Goal: Information Seeking & Learning: Learn about a topic

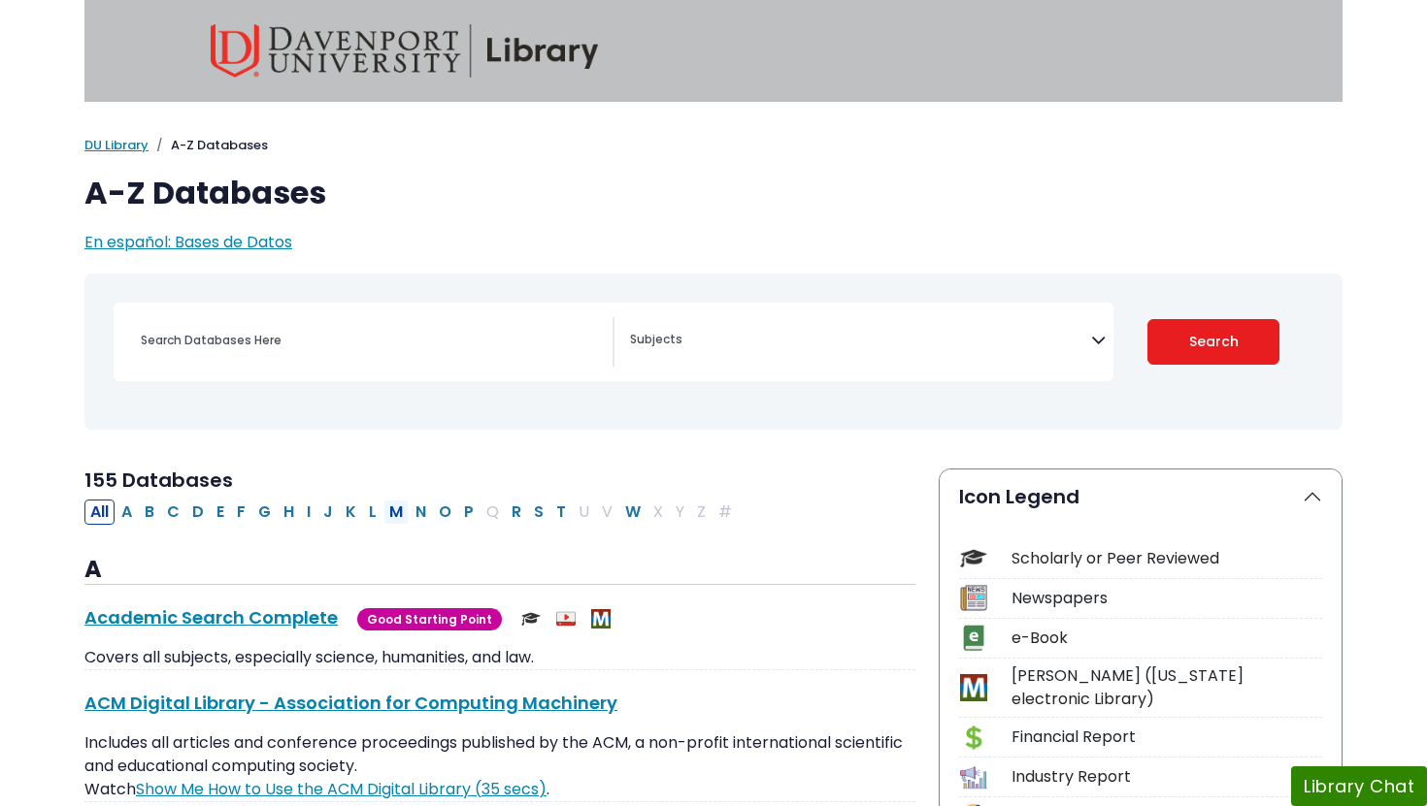
click at [398, 513] on button "M" at bounding box center [395, 512] width 25 height 25
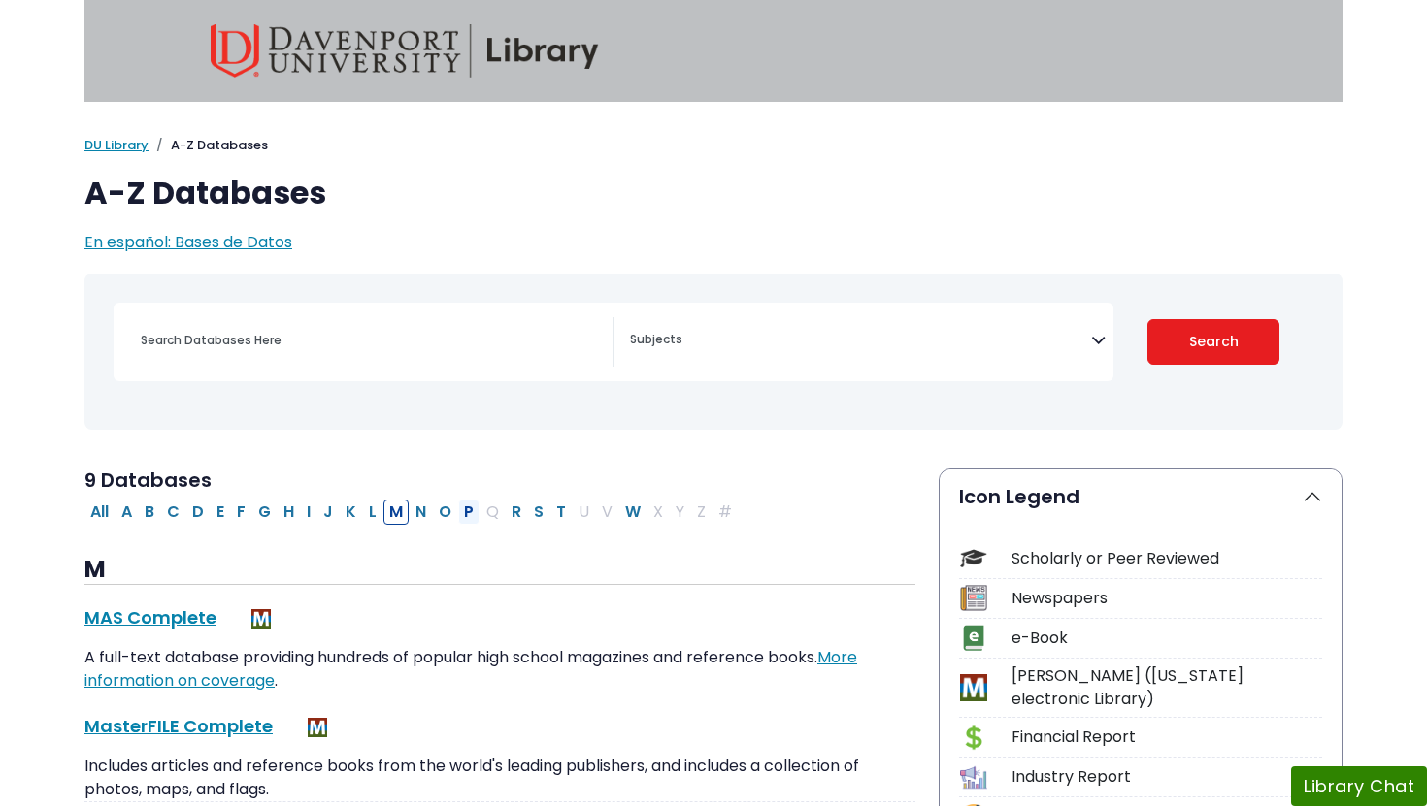
click at [463, 515] on button "P" at bounding box center [468, 512] width 21 height 25
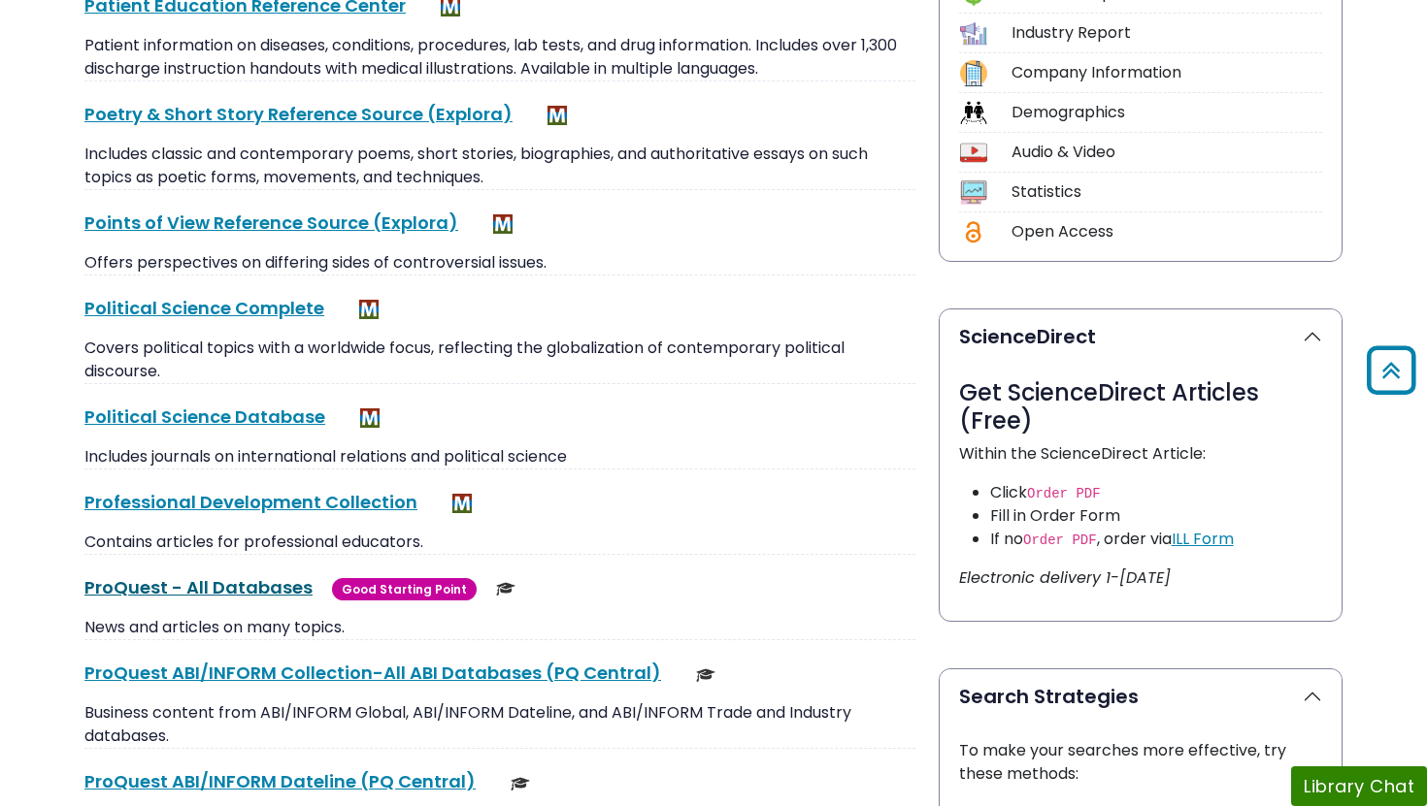
scroll to position [751, 0]
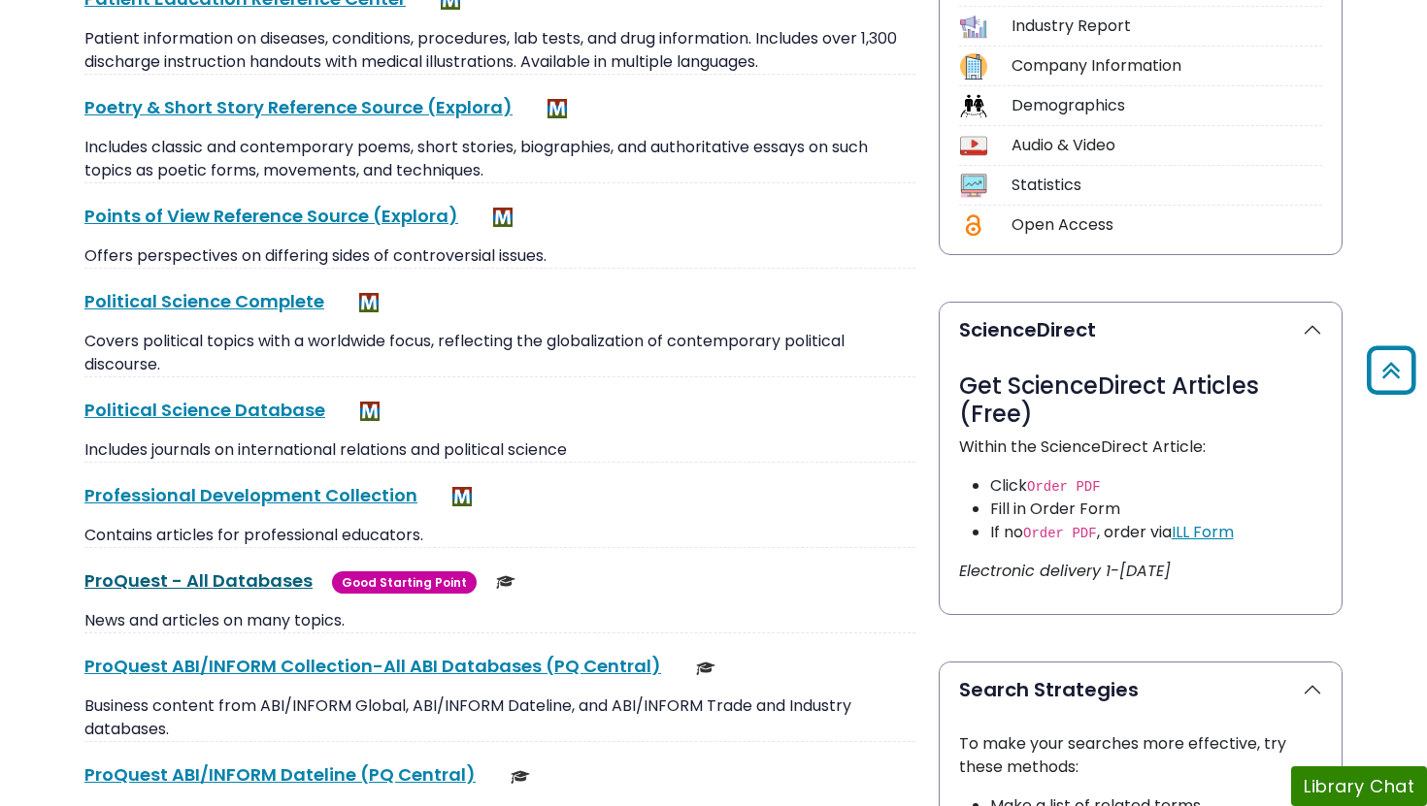
click at [234, 587] on link "ProQuest - All Databases This link opens in a new window" at bounding box center [198, 581] width 228 height 24
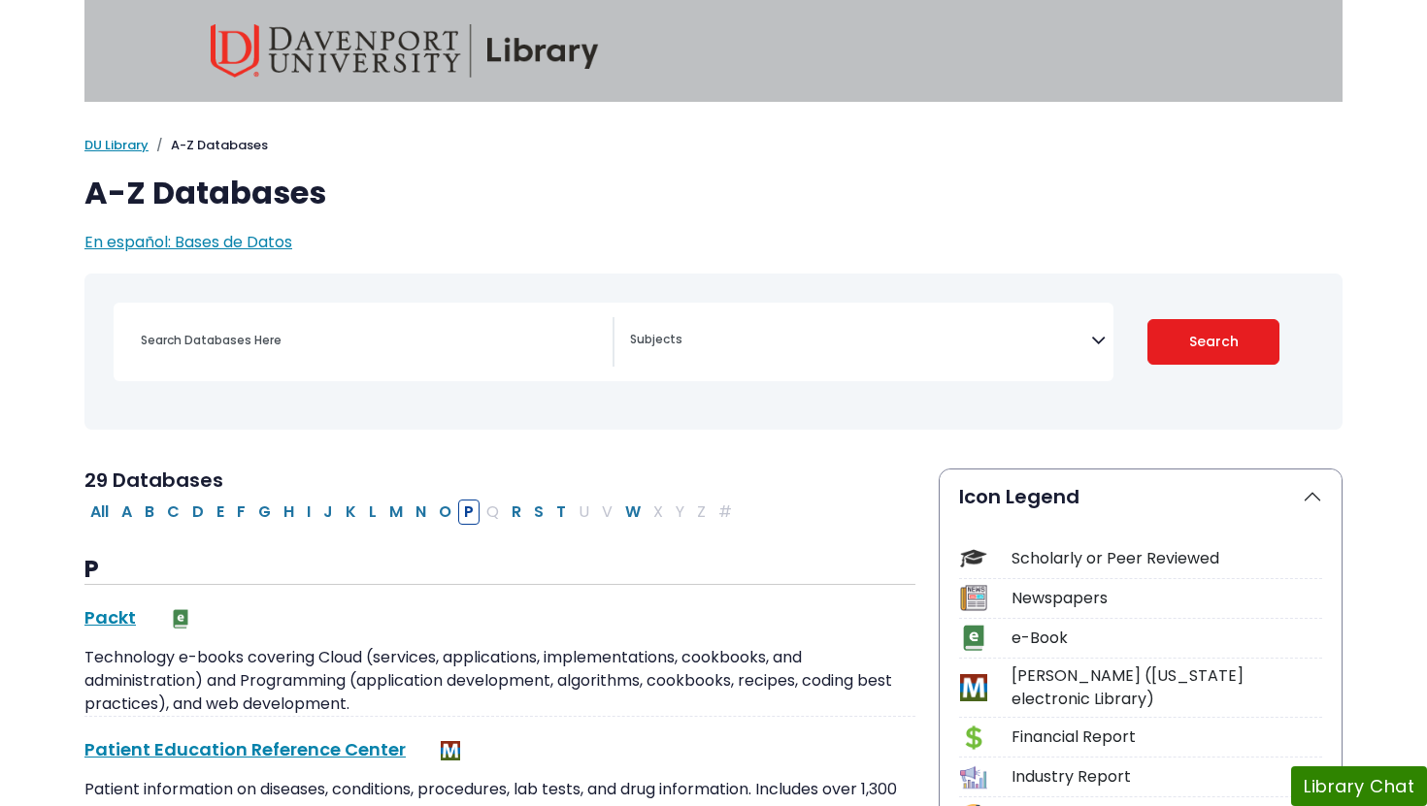
scroll to position [1, 0]
click at [256, 508] on button "G" at bounding box center [264, 511] width 24 height 25
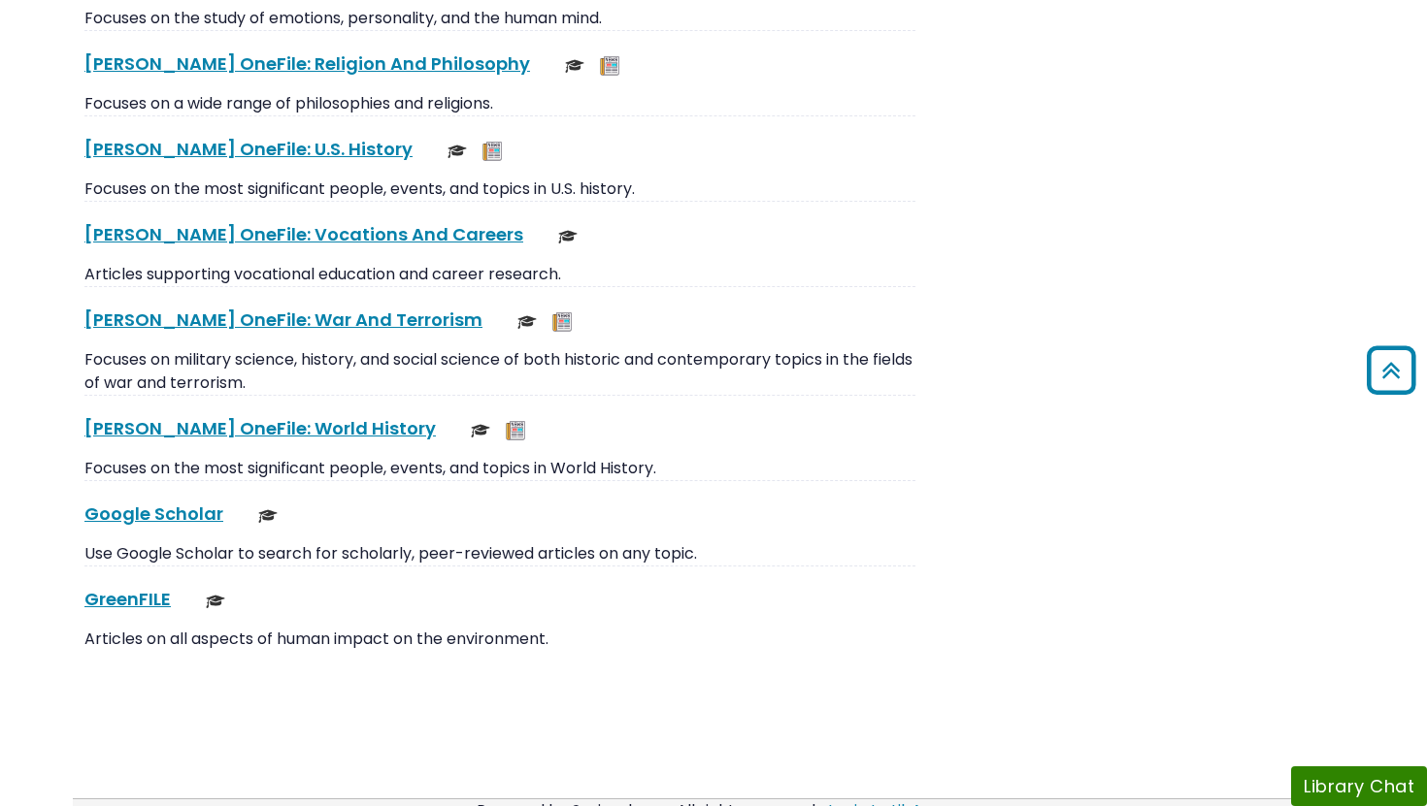
scroll to position [4285, 0]
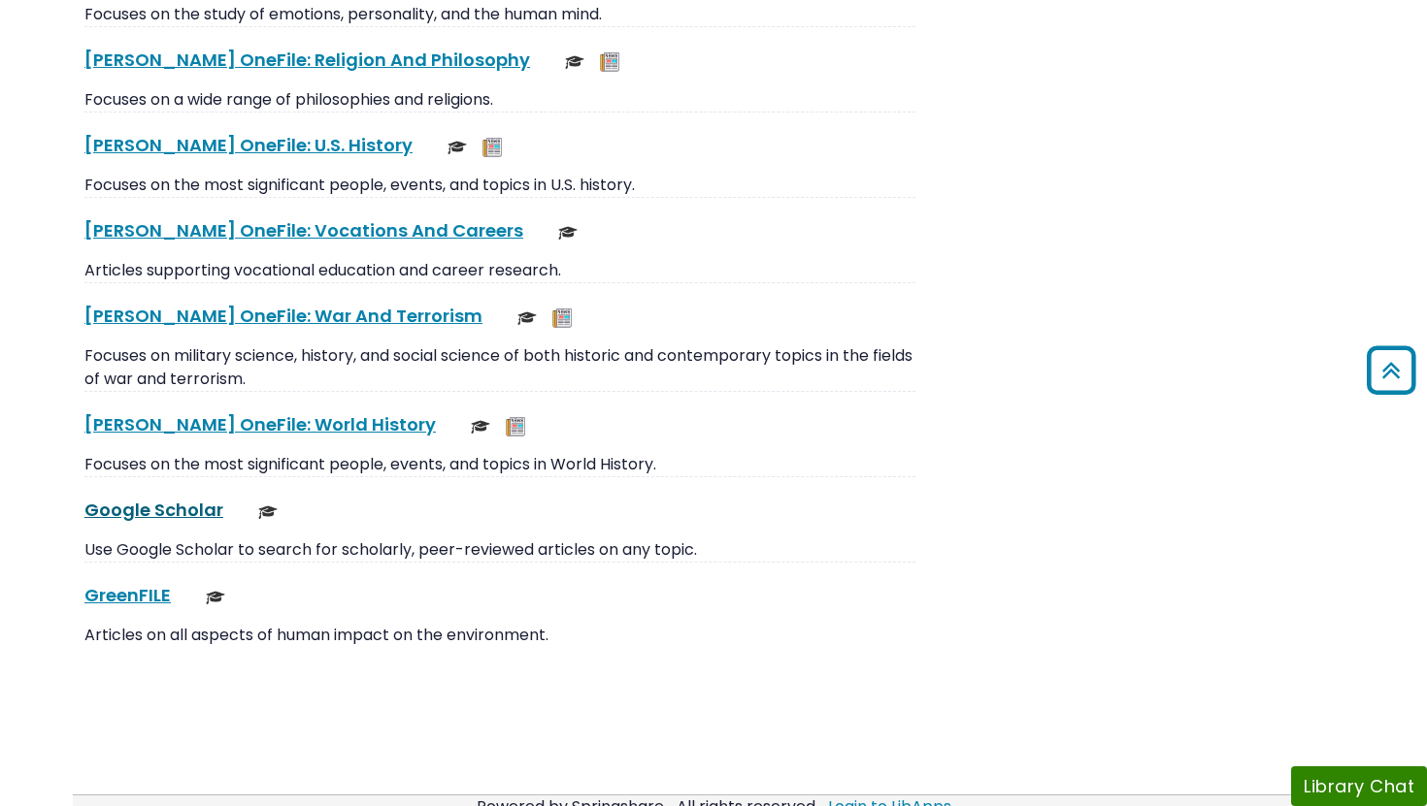
click at [187, 508] on link "Google Scholar This link opens in a new window" at bounding box center [153, 510] width 139 height 24
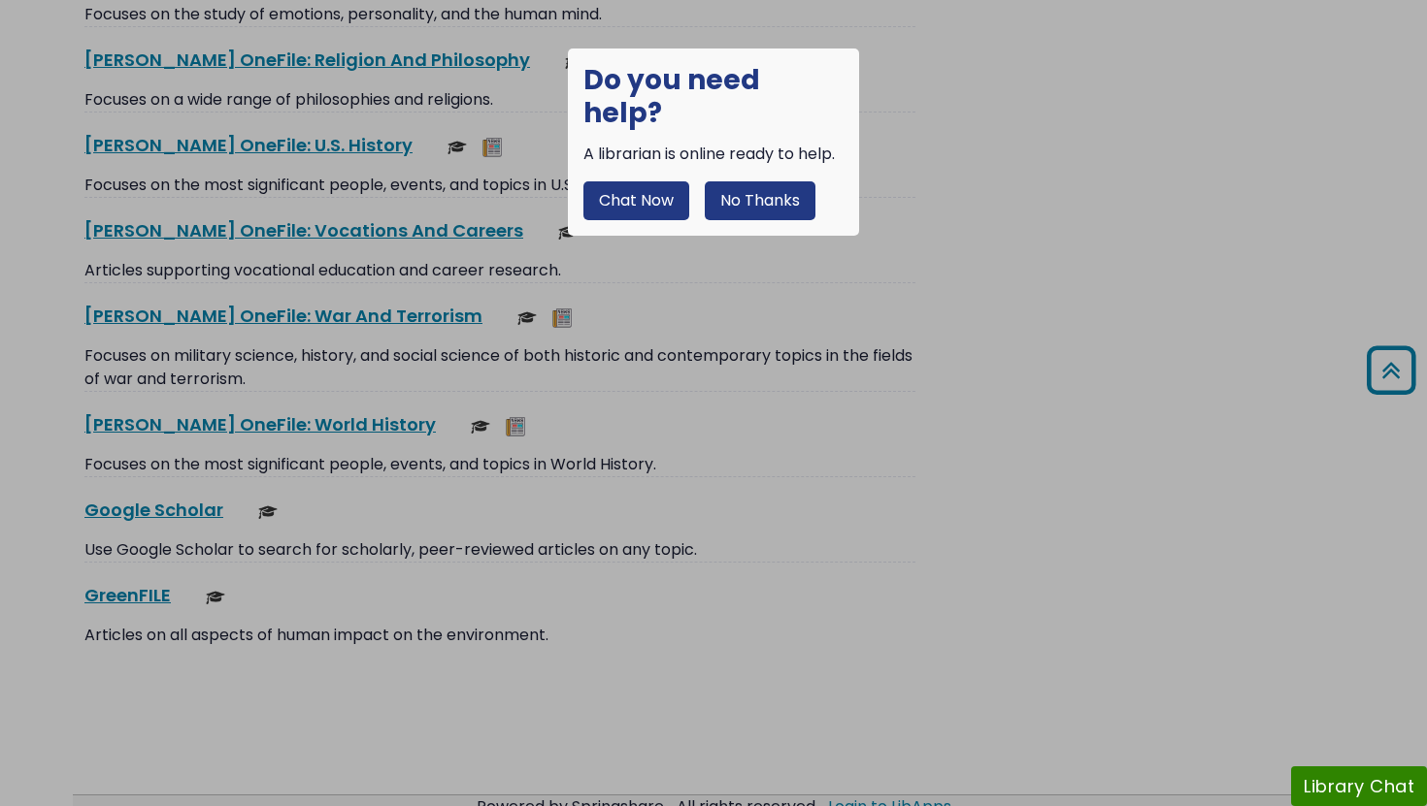
click at [750, 181] on button "No Thanks" at bounding box center [760, 200] width 111 height 39
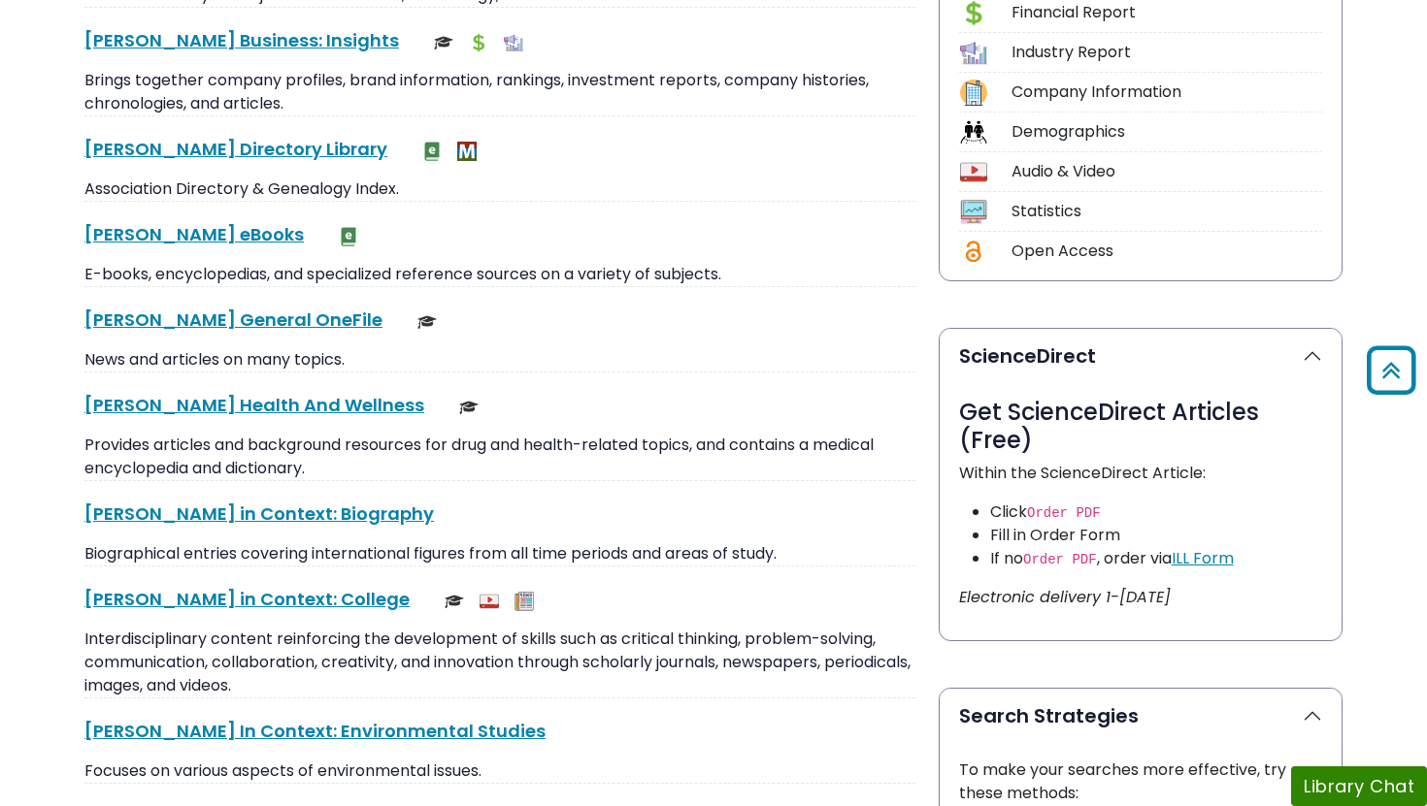
scroll to position [0, 0]
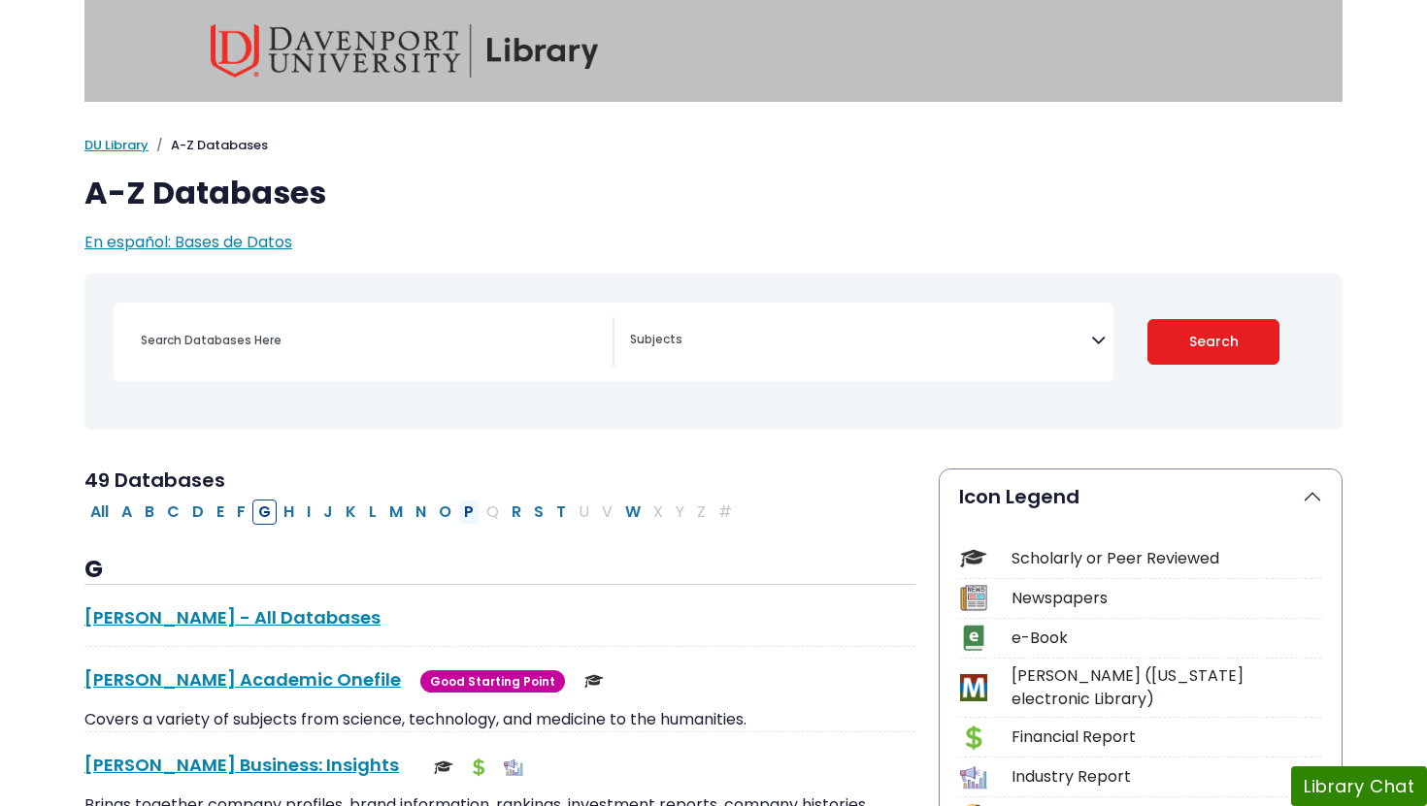
click at [477, 510] on button "P" at bounding box center [468, 512] width 21 height 25
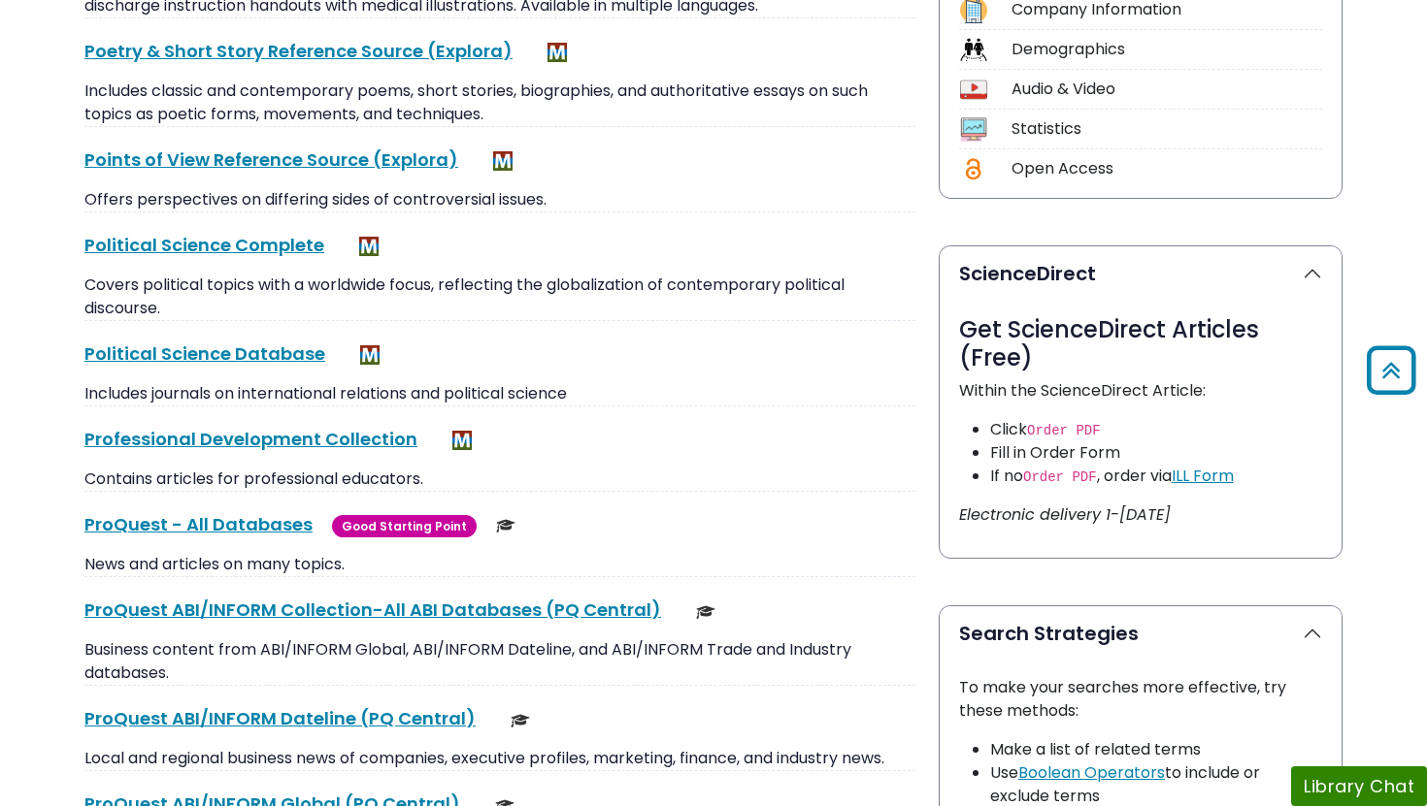
scroll to position [835, 0]
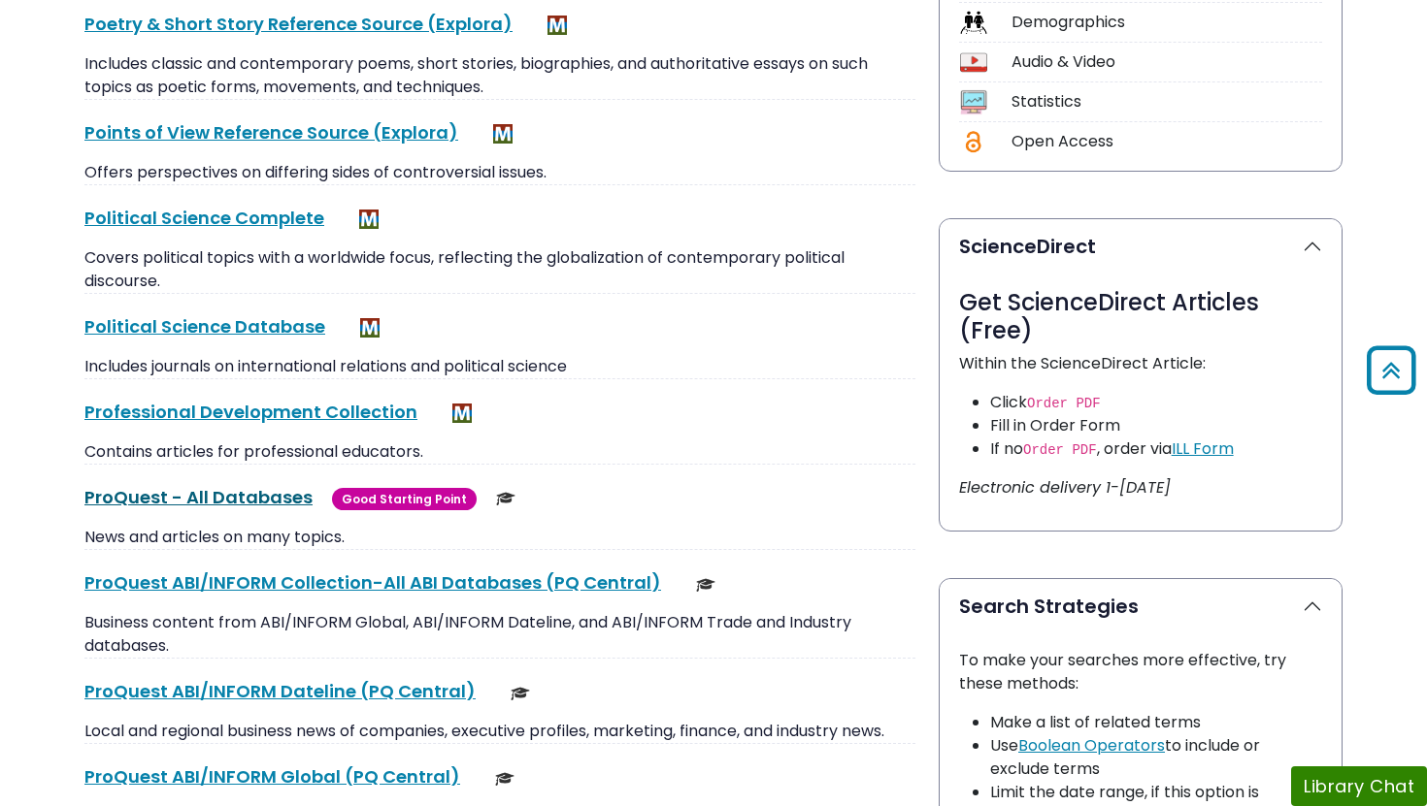
click at [222, 494] on link "ProQuest - All Databases This link opens in a new window" at bounding box center [198, 497] width 228 height 24
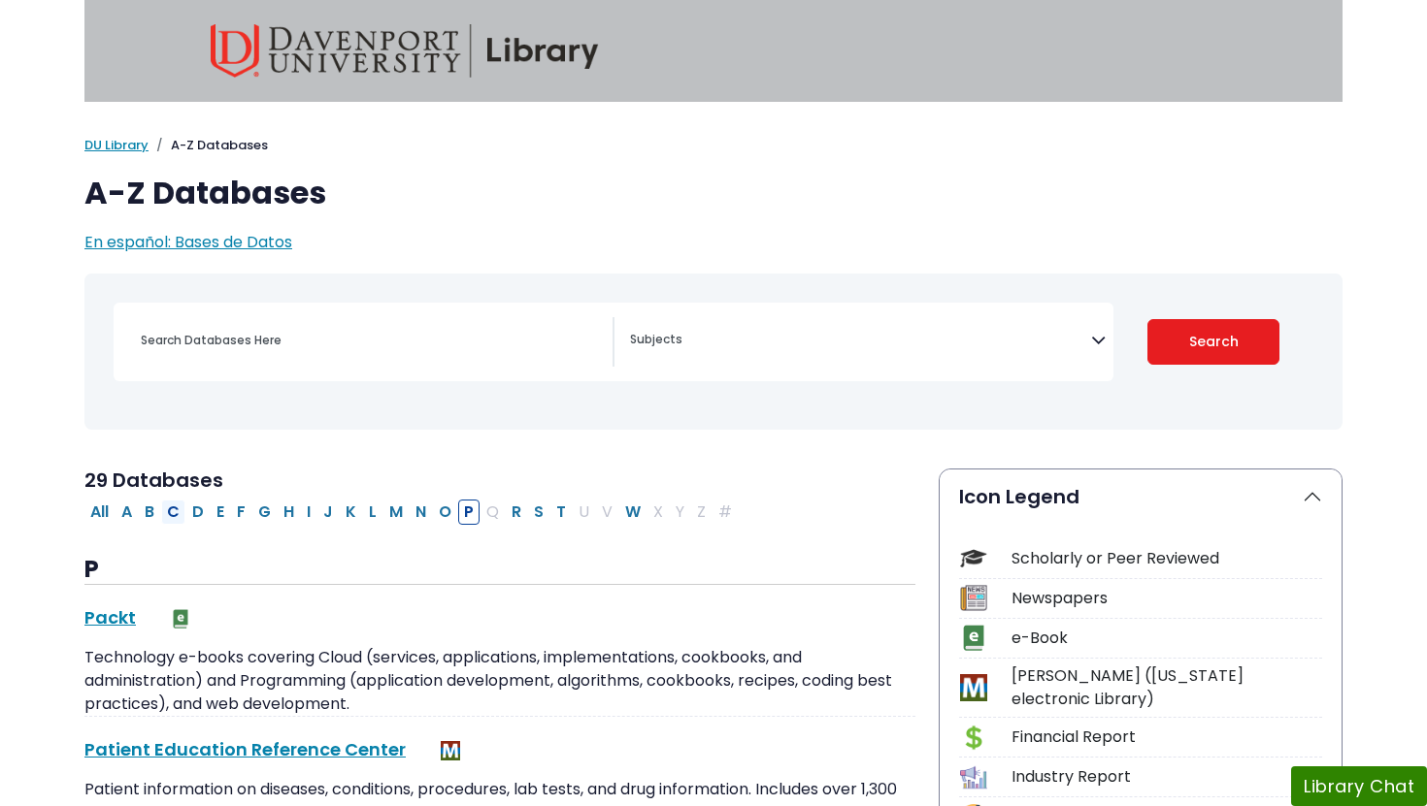
click at [180, 515] on button "C" at bounding box center [173, 512] width 24 height 25
select select "Database Subject Filter"
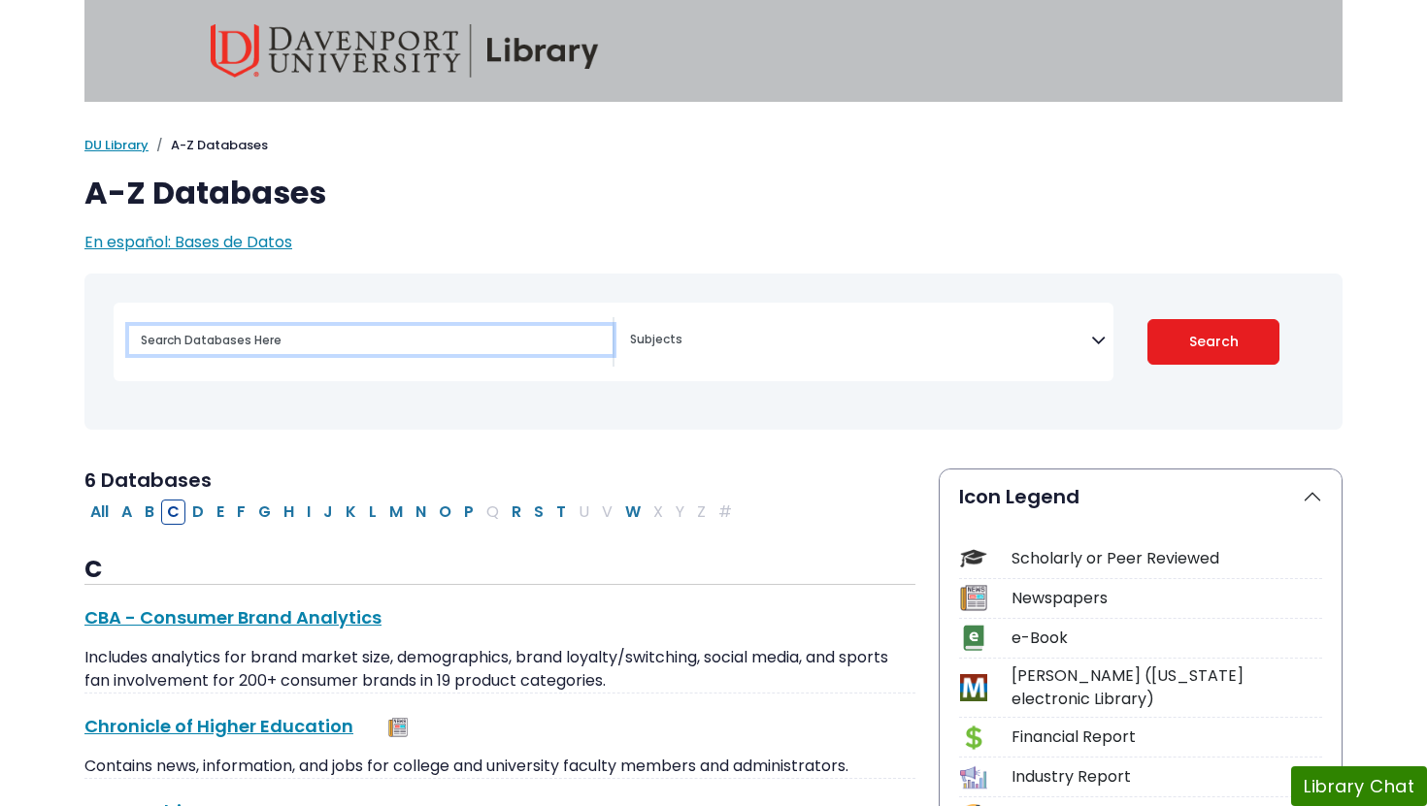
click at [253, 350] on input "Search database by title or keyword" at bounding box center [370, 340] width 483 height 28
type input "cinhal"
click at [1147, 319] on button "Search" at bounding box center [1213, 342] width 133 height 46
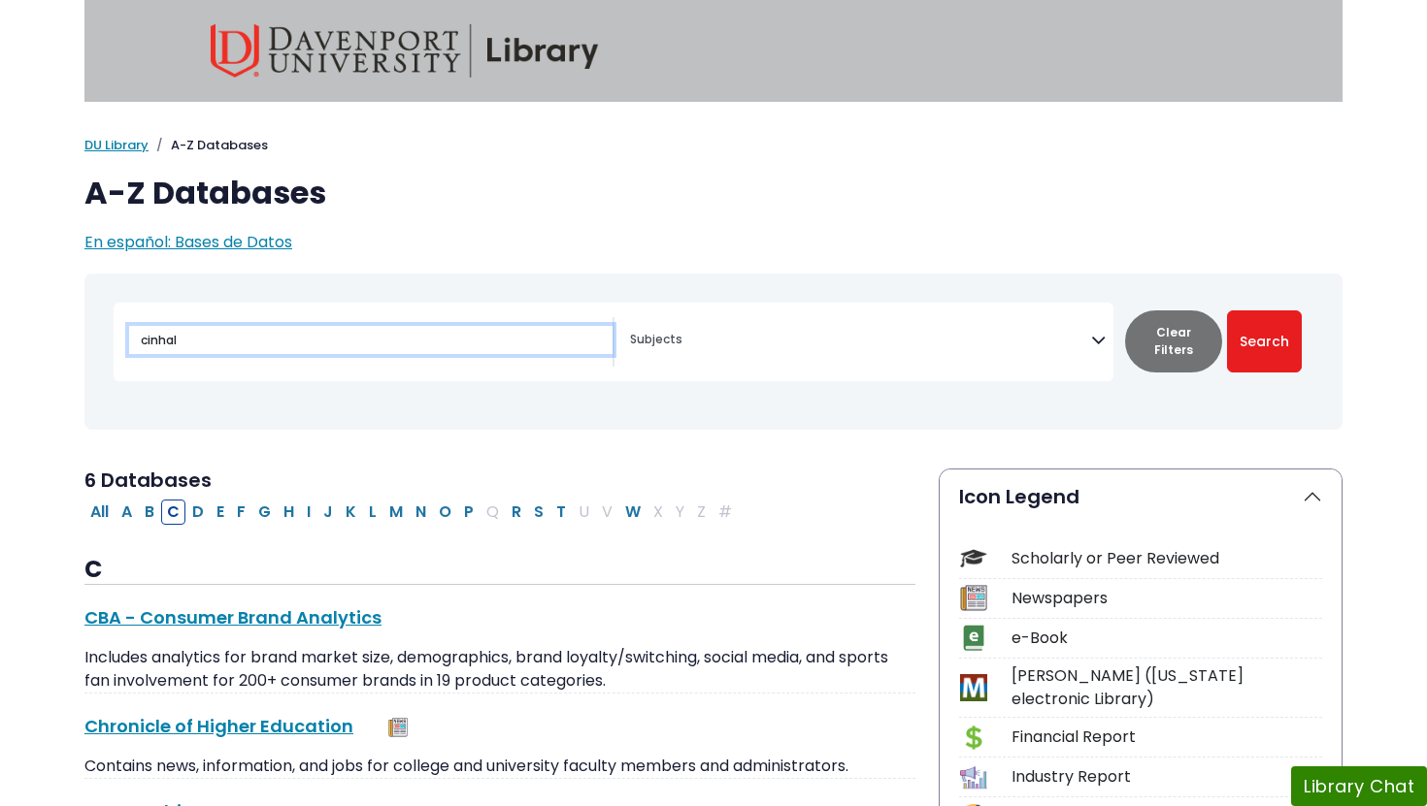
select select "Database Subject Filter"
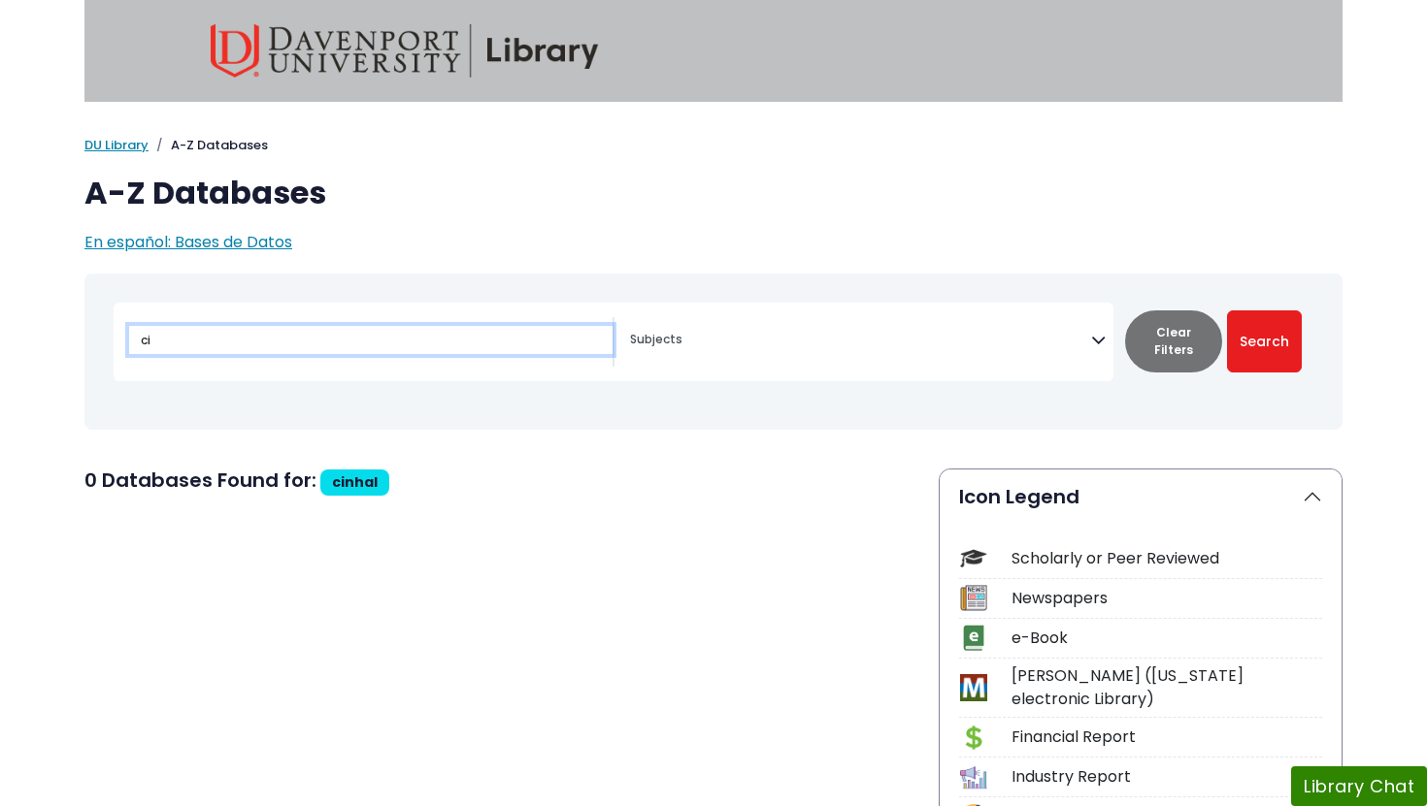
type input "c"
type input "ultimate"
click at [1227, 311] on button "Search" at bounding box center [1264, 342] width 75 height 62
select select "Database Subject Filter"
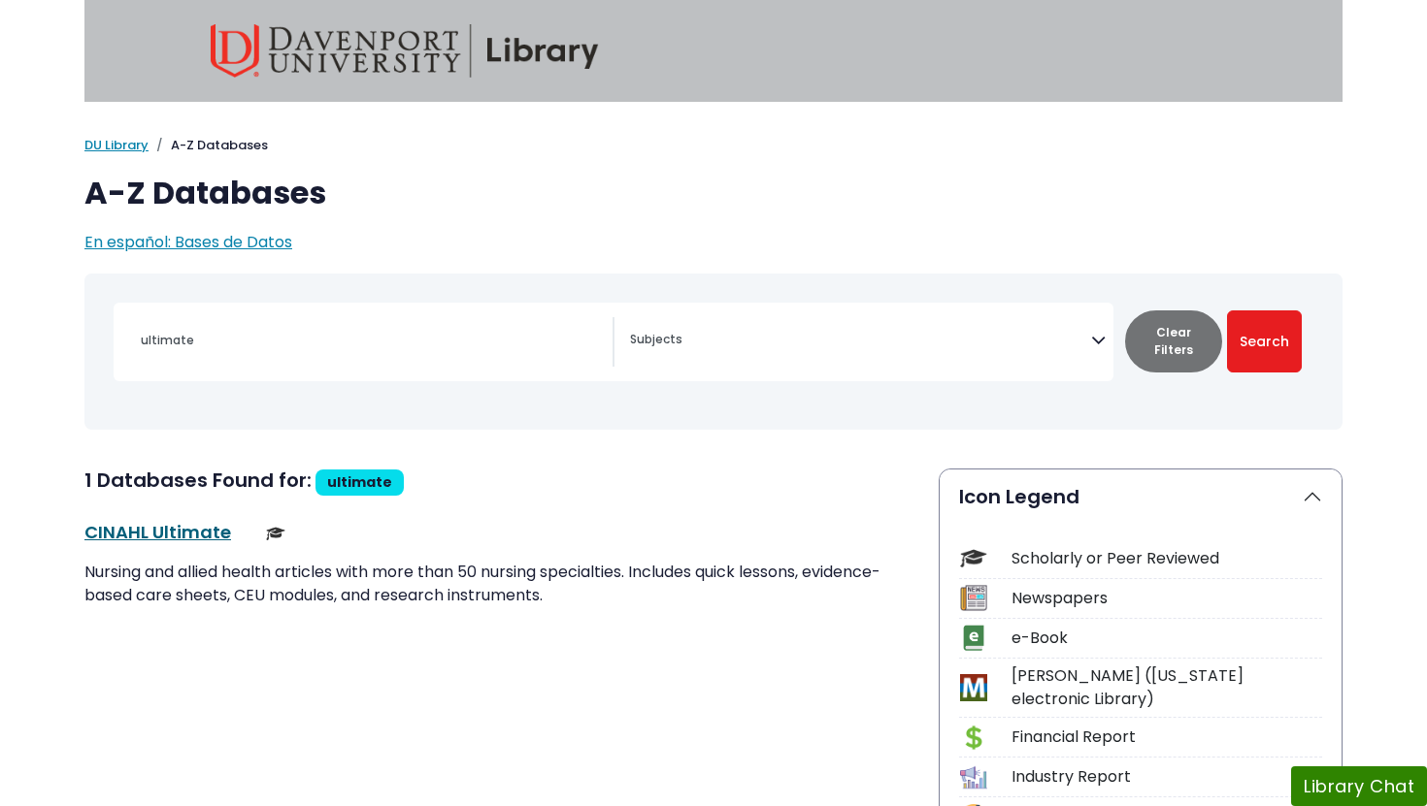
click at [181, 535] on link "CINAHL Ultimate This link opens in a new window" at bounding box center [157, 532] width 147 height 24
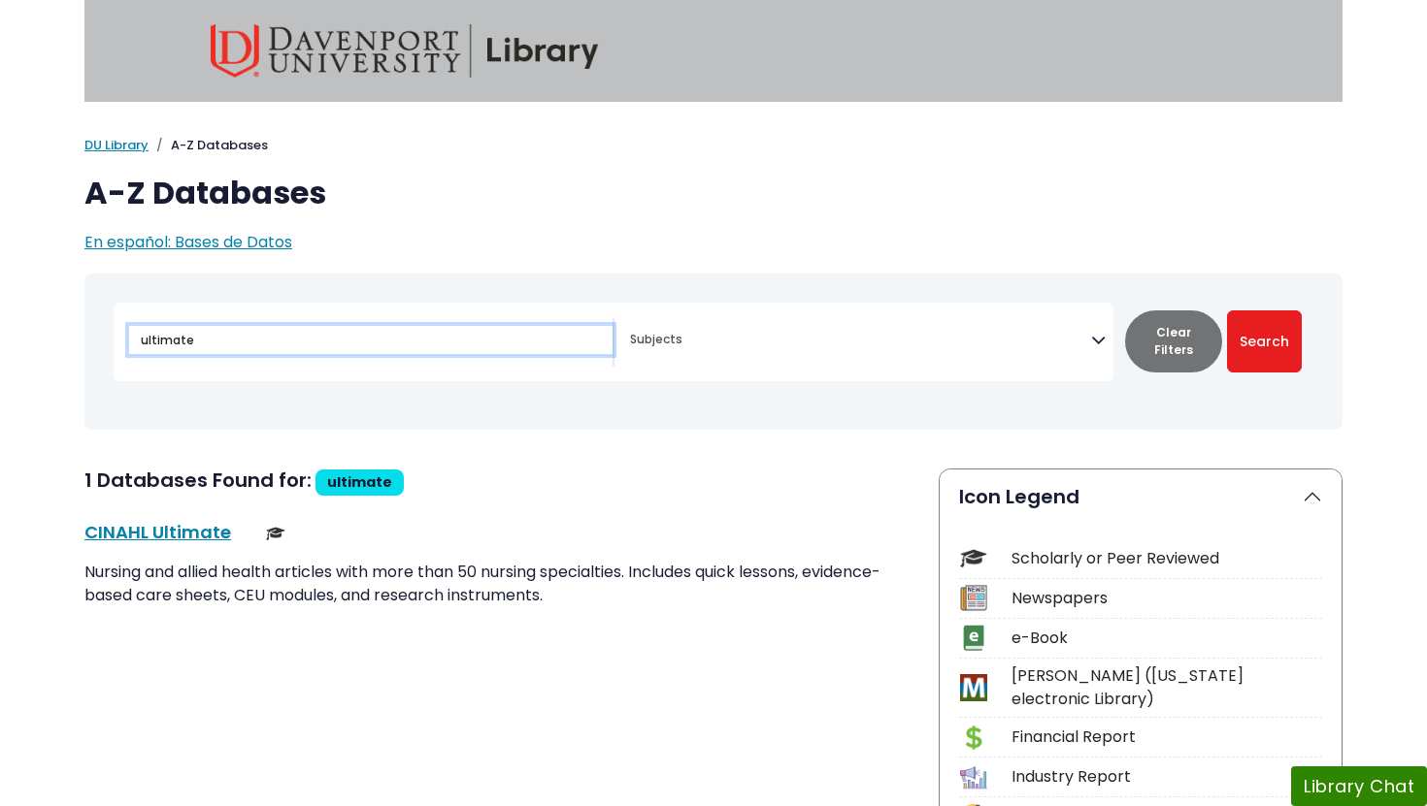
drag, startPoint x: 222, startPoint y: 332, endPoint x: 138, endPoint y: 330, distance: 84.5
click at [138, 330] on input "ultimate" at bounding box center [370, 340] width 483 height 28
type input "pubmed"
click at [1227, 311] on button "Search" at bounding box center [1264, 342] width 75 height 62
select select "Database Subject Filter"
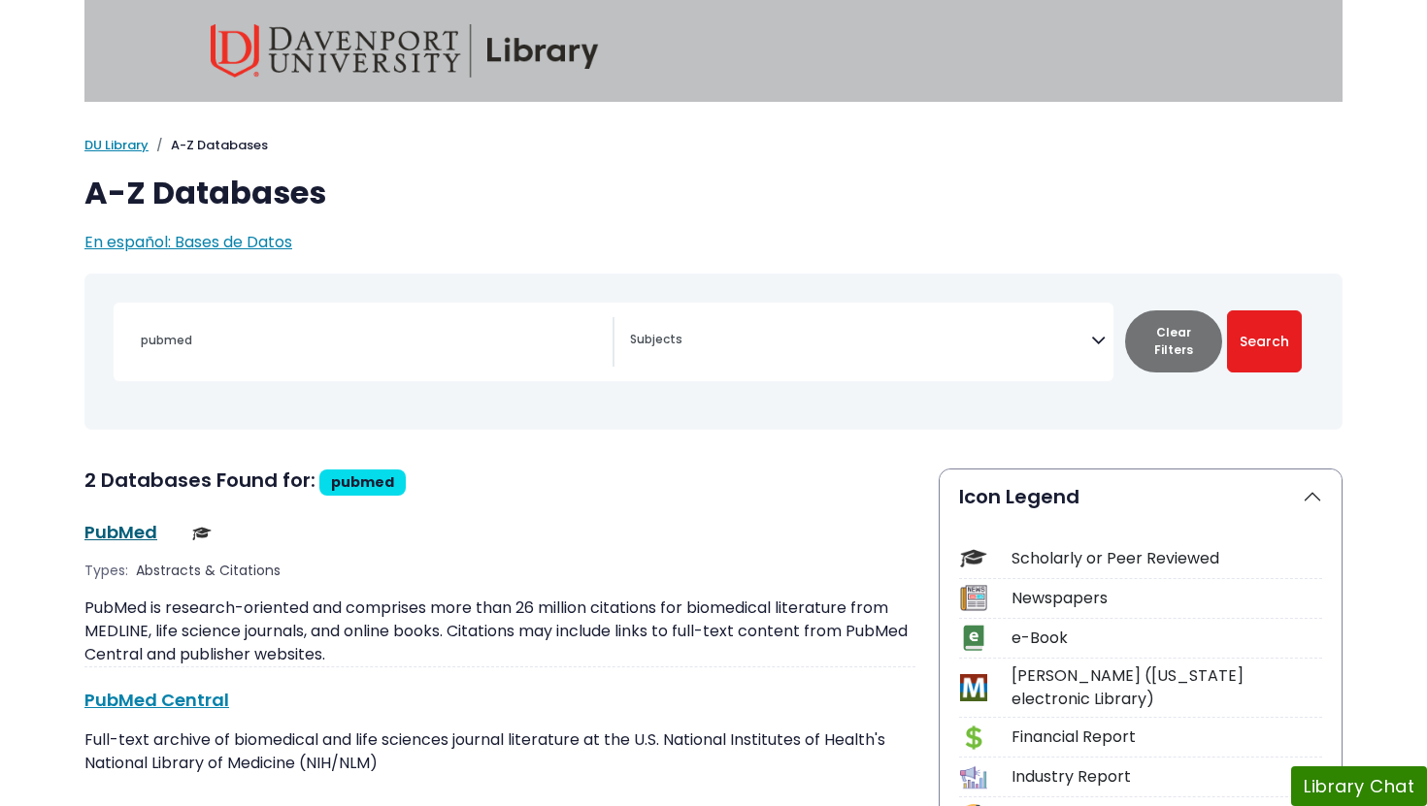
click at [113, 534] on link "PubMed This link opens in a new window" at bounding box center [120, 532] width 73 height 24
click at [101, 141] on link "DU Library" at bounding box center [116, 145] width 64 height 18
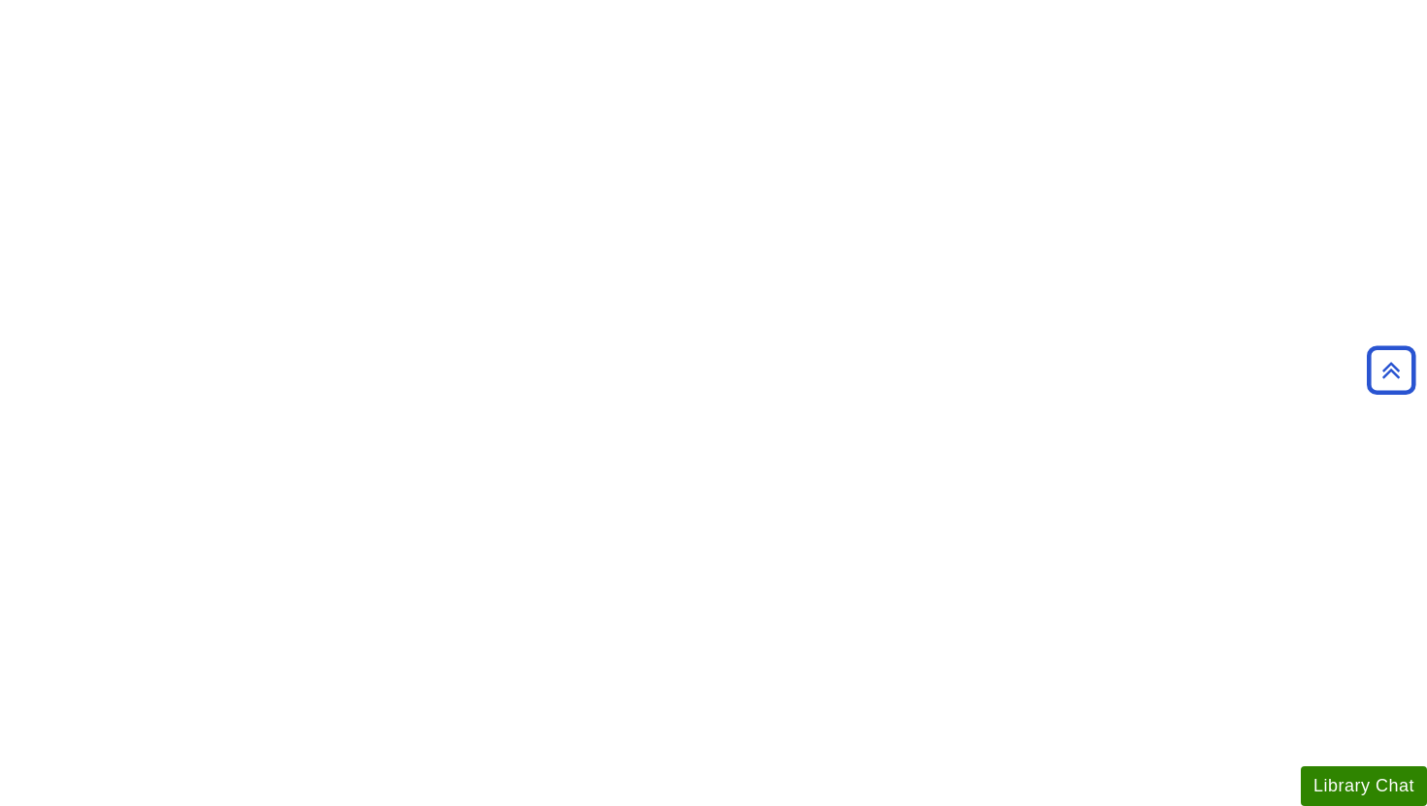
scroll to position [1402, 0]
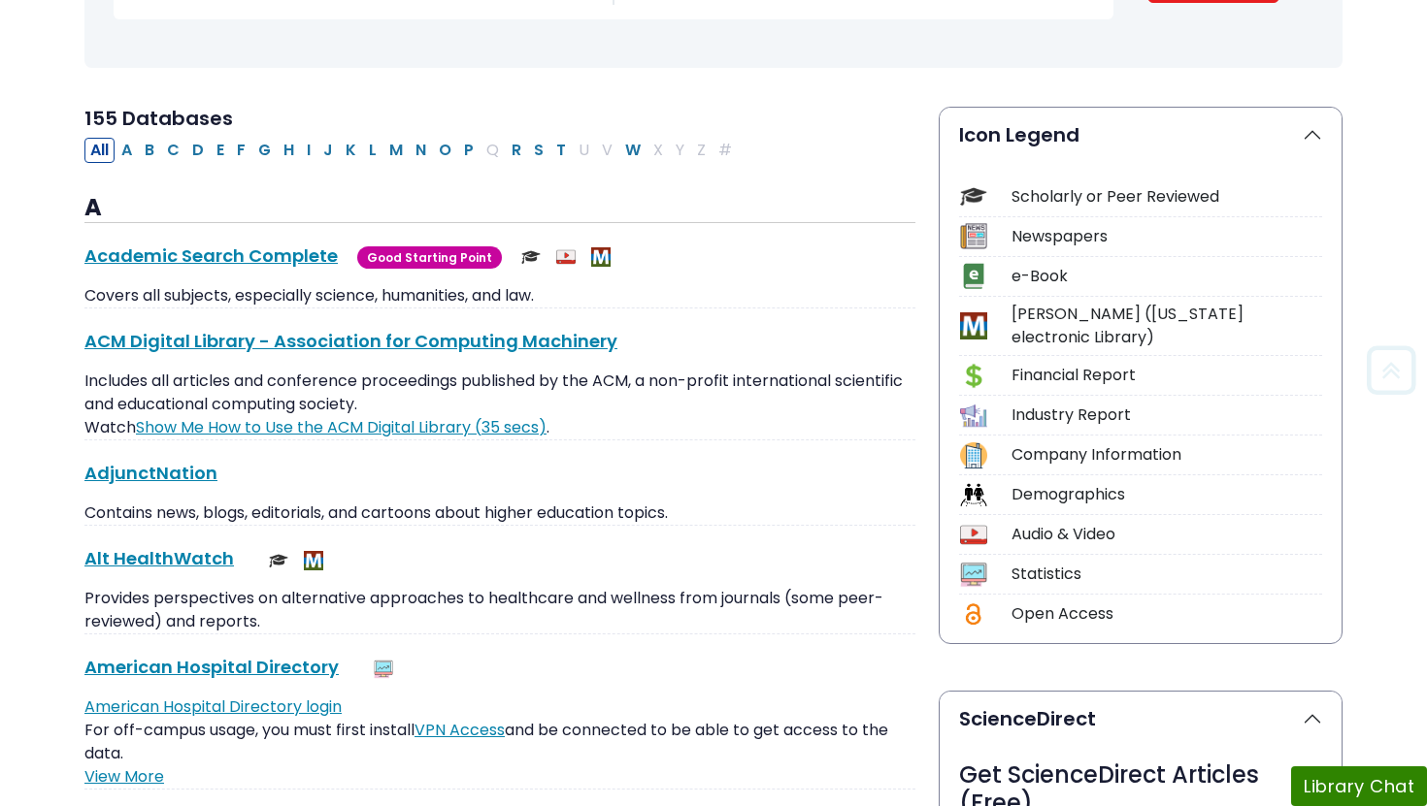
scroll to position [395, 0]
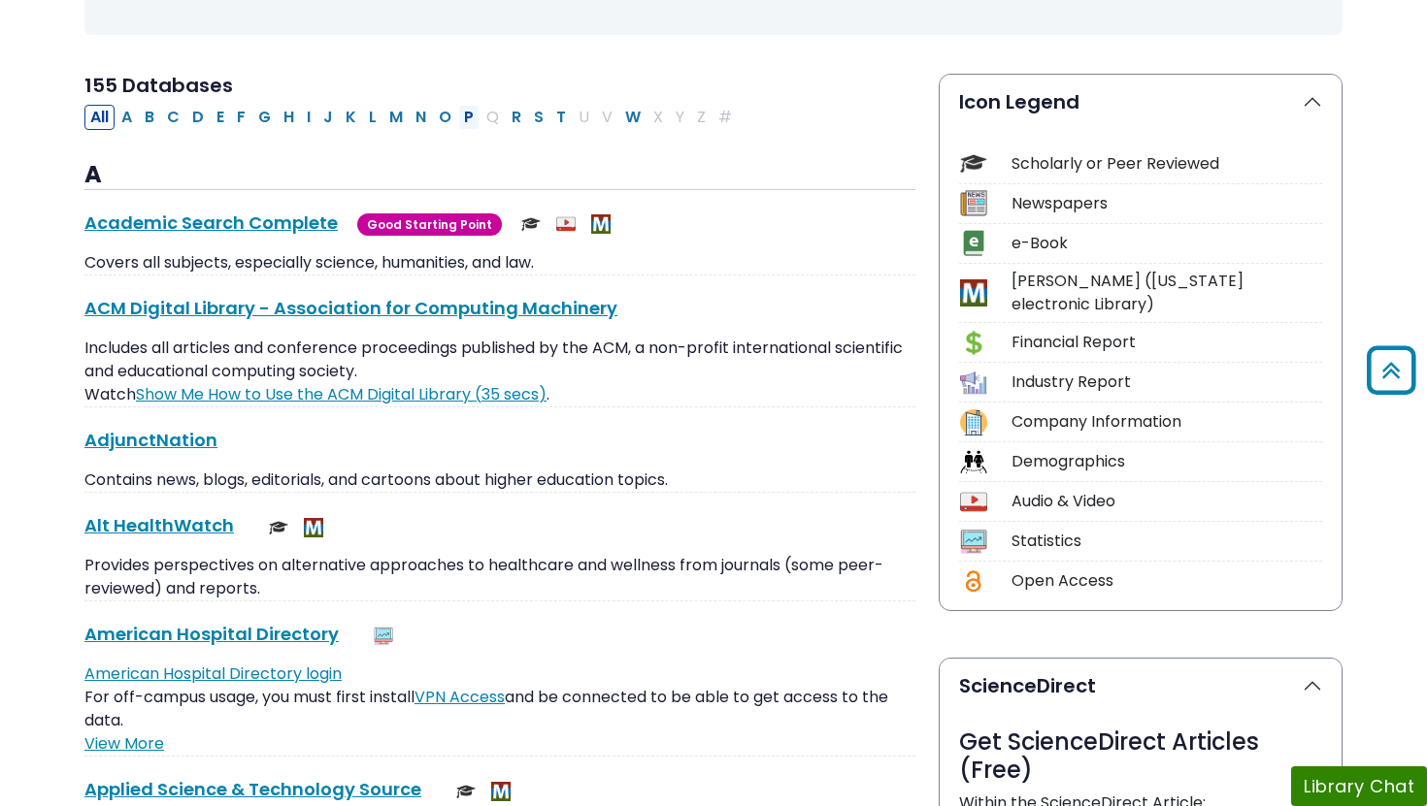
click at [468, 119] on button "P" at bounding box center [468, 117] width 21 height 25
select select "Database Subject Filter"
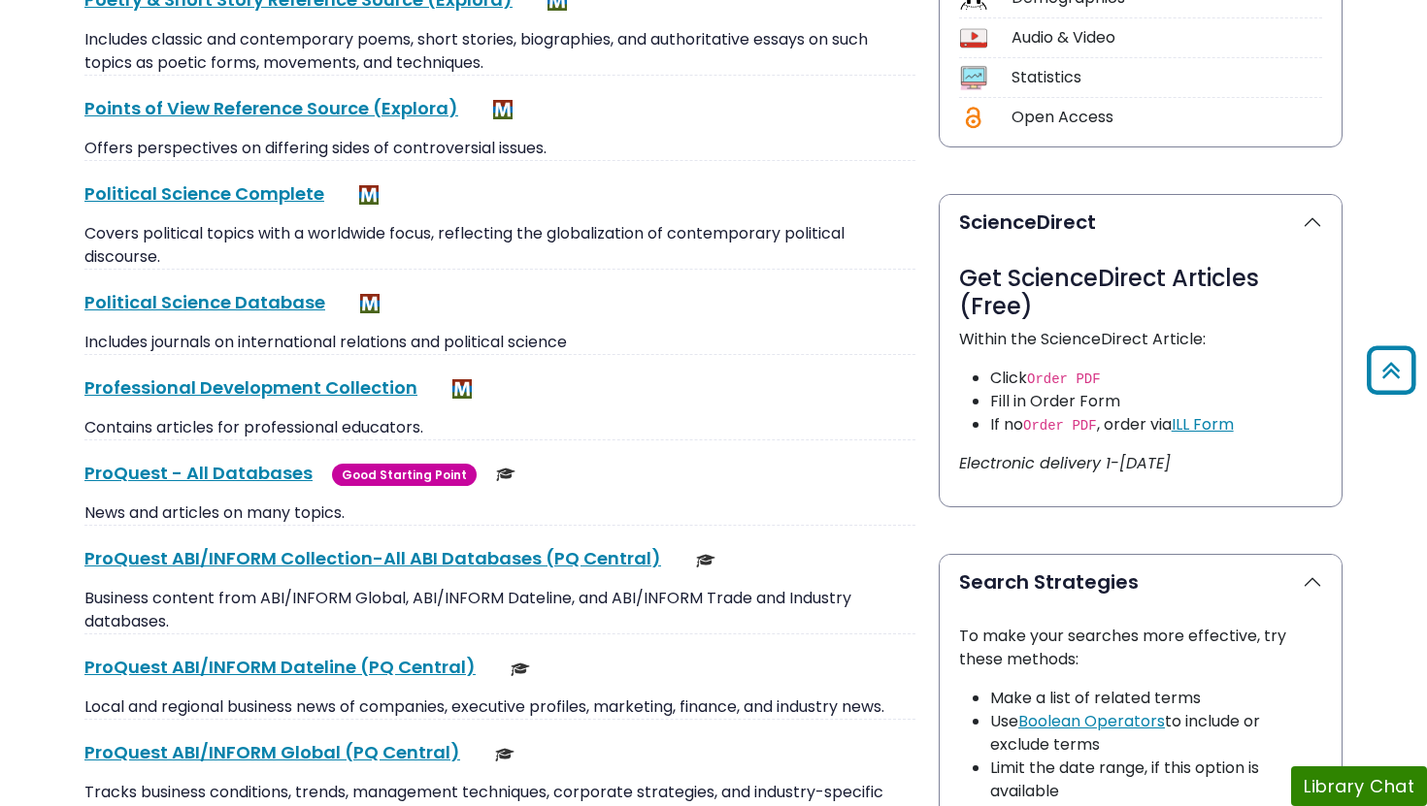
scroll to position [873, 0]
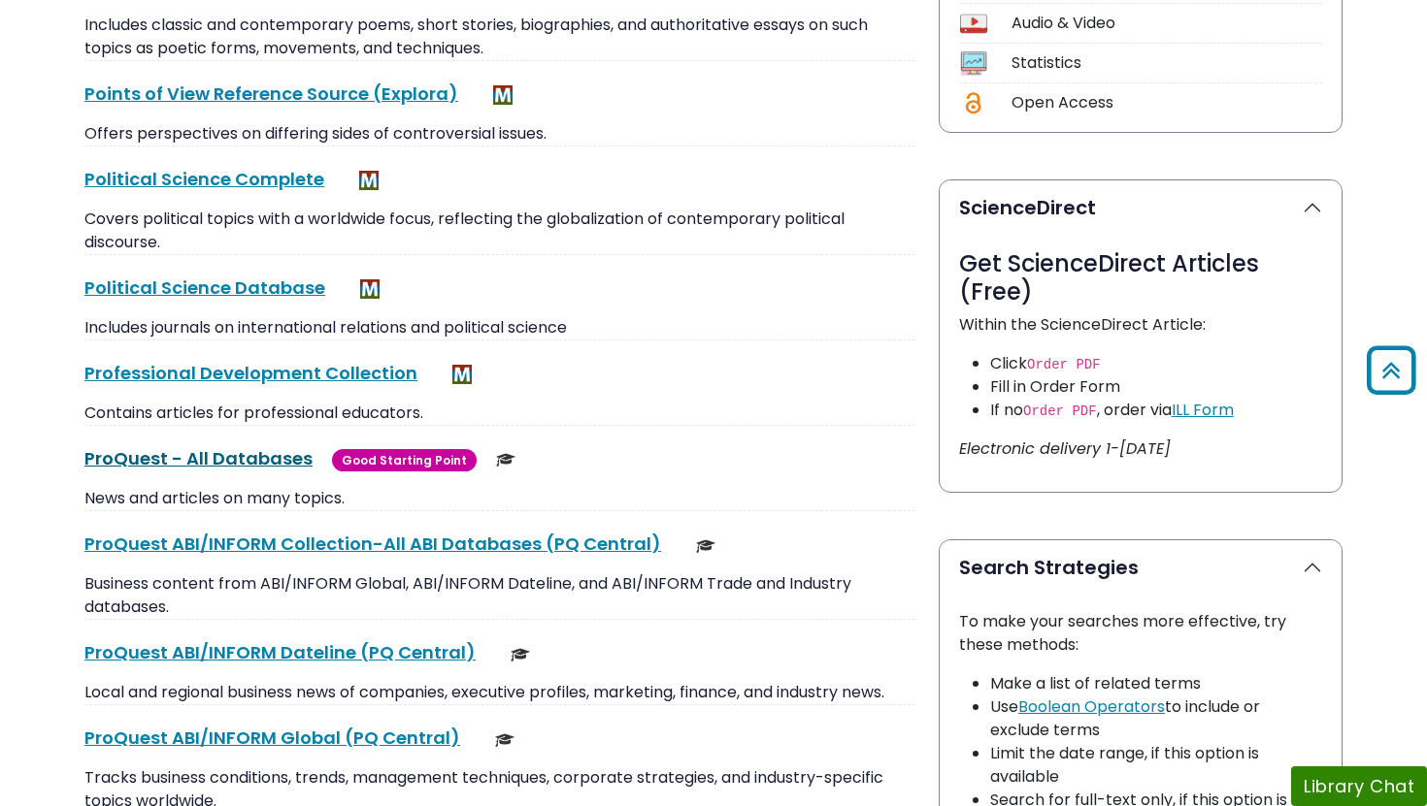
click at [246, 462] on link "ProQuest - All Databases This link opens in a new window" at bounding box center [198, 458] width 228 height 24
